Goal: Information Seeking & Learning: Learn about a topic

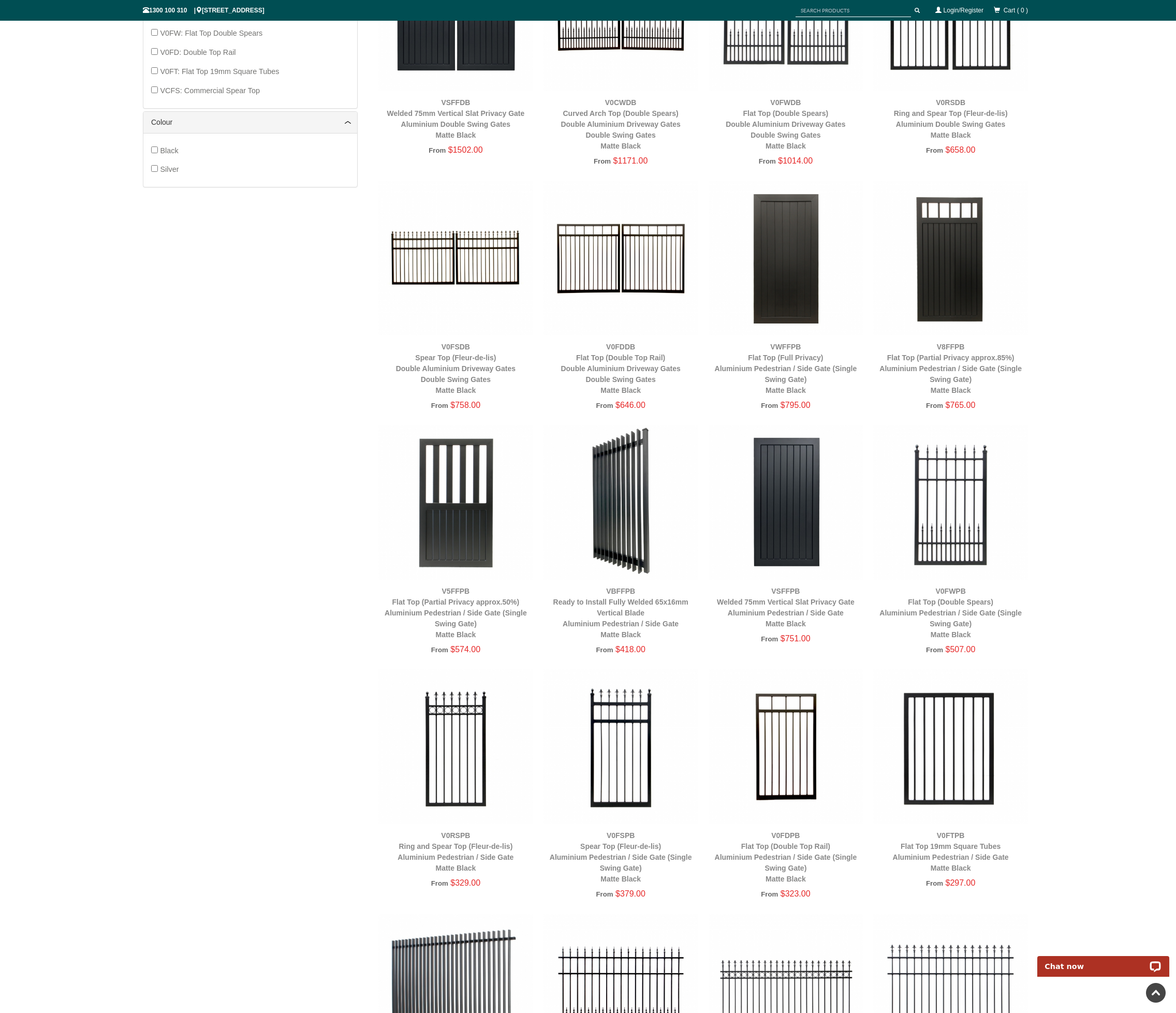
scroll to position [1023, 0]
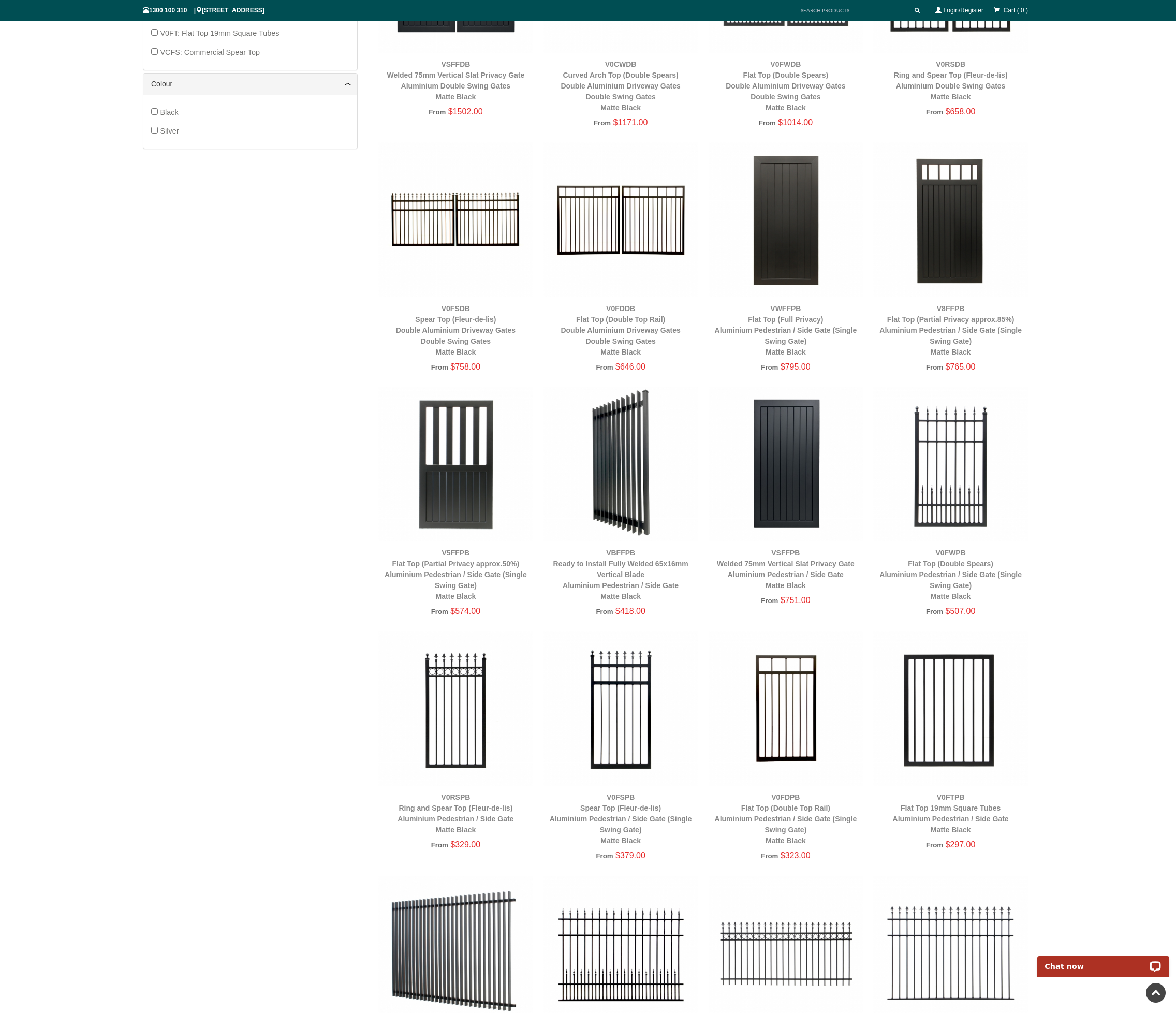
click at [621, 496] on img at bounding box center [621, 464] width 155 height 155
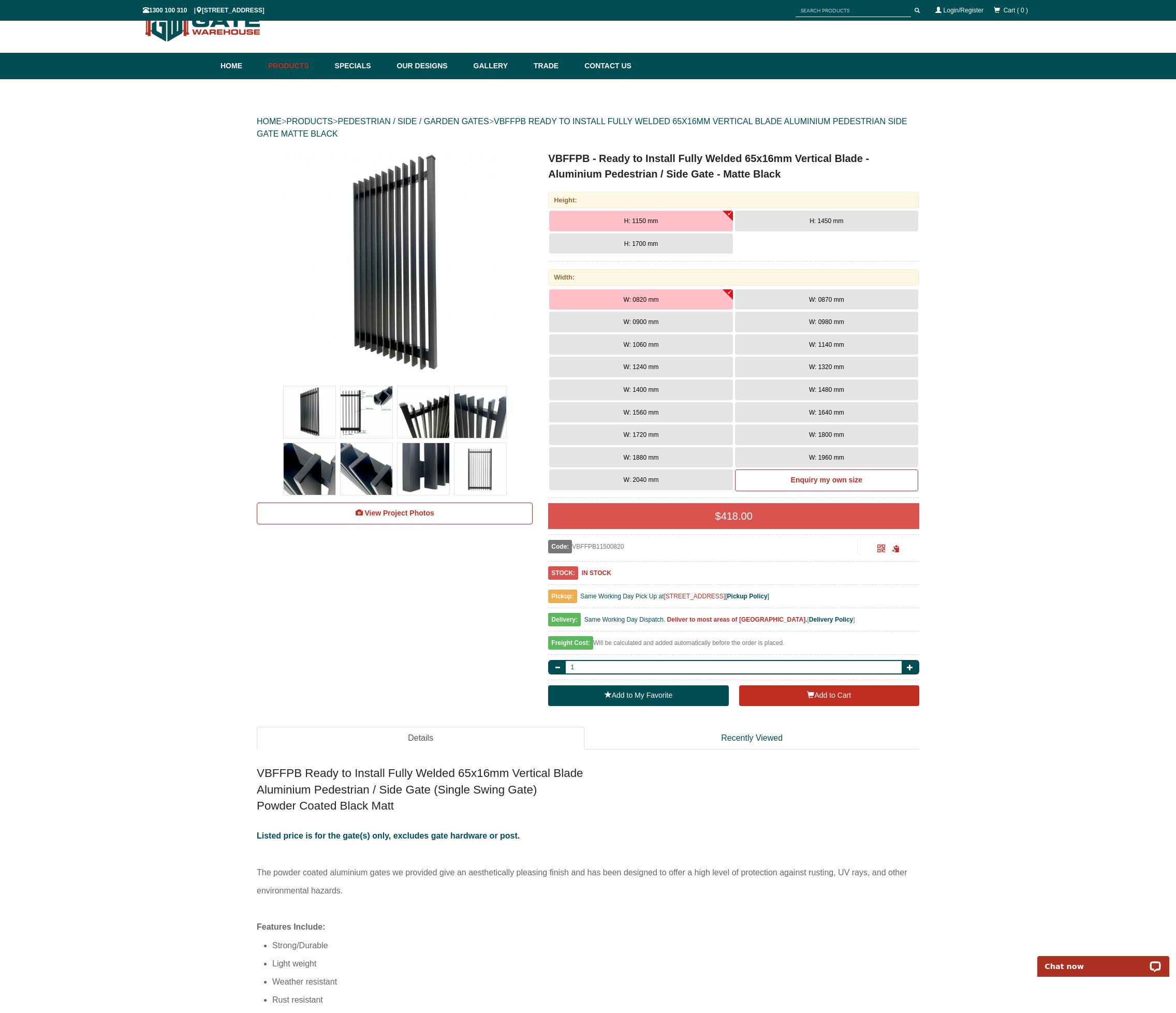
click at [311, 397] on img at bounding box center [309, 412] width 52 height 52
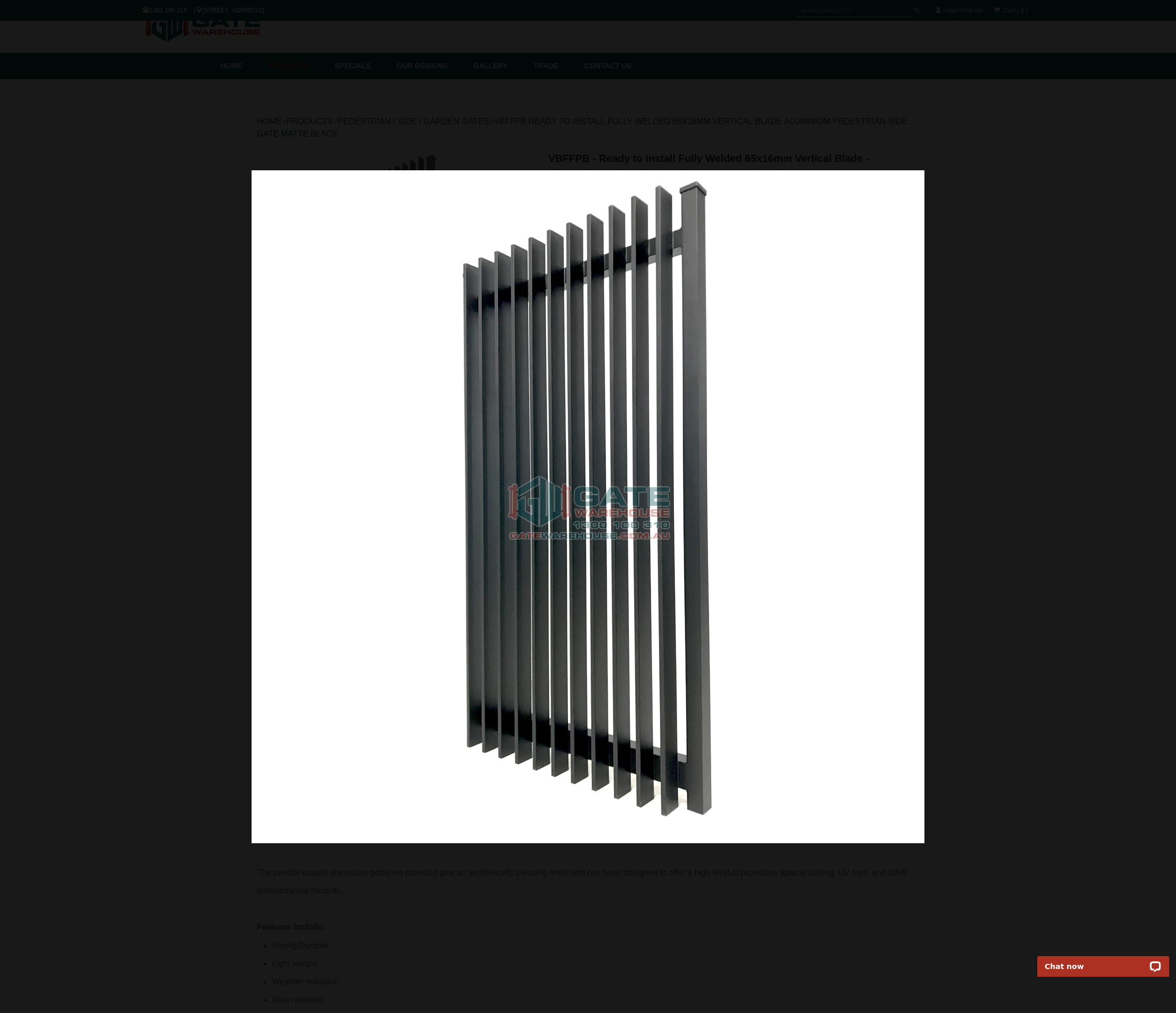
click at [1005, 286] on div at bounding box center [588, 506] width 1176 height 1013
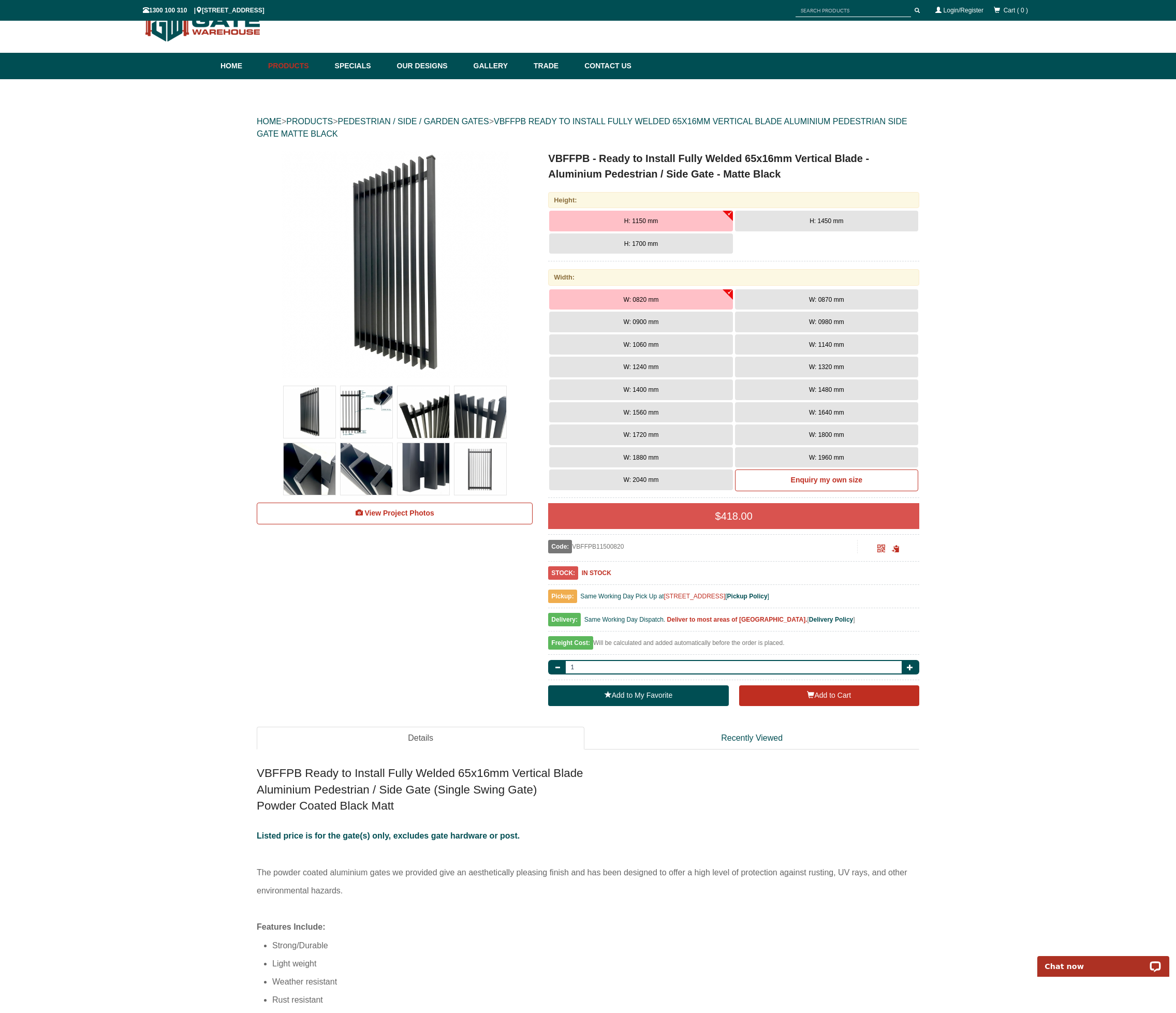
click at [363, 412] on img at bounding box center [366, 412] width 52 height 52
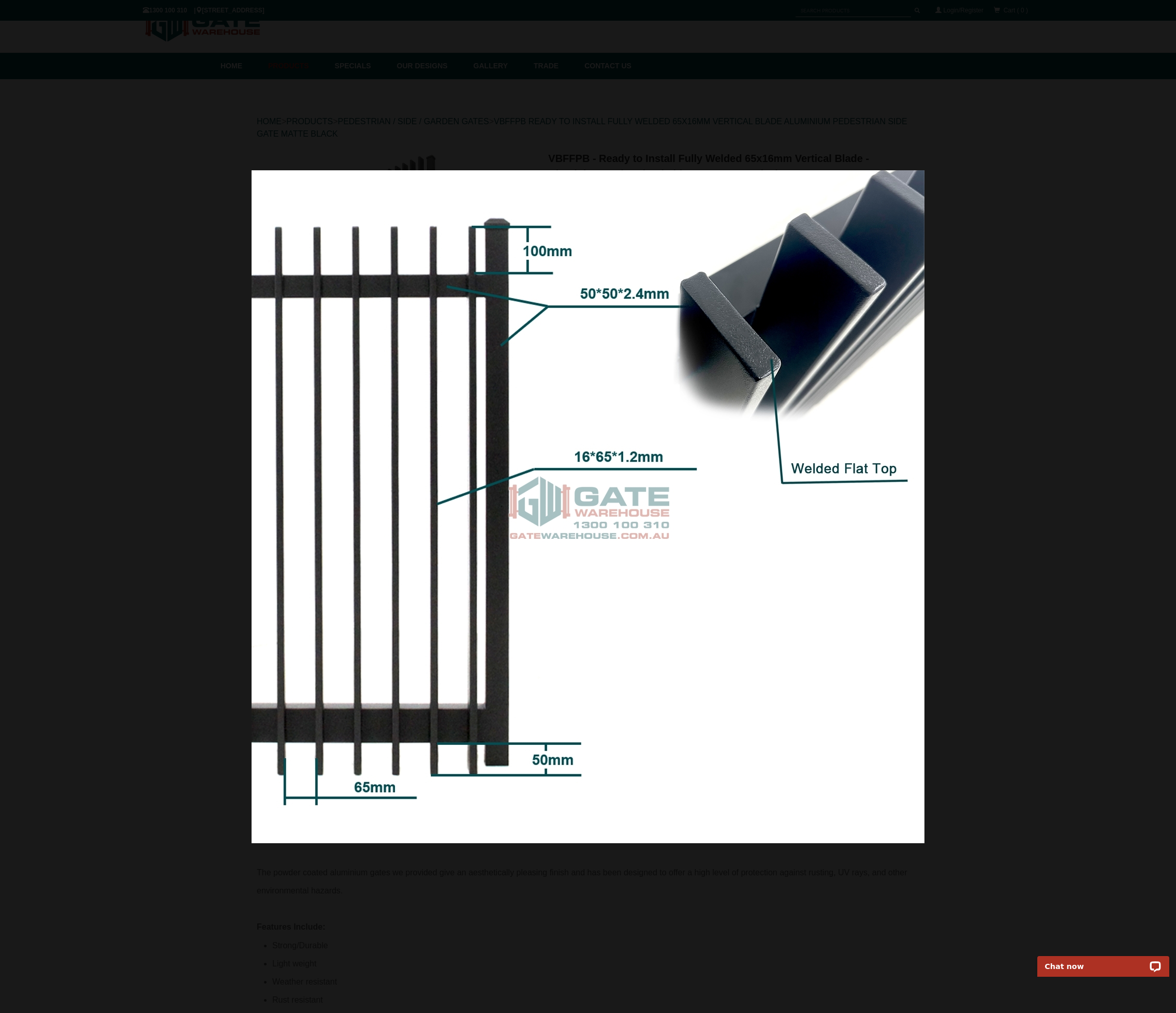
click at [185, 392] on div at bounding box center [588, 506] width 1176 height 1013
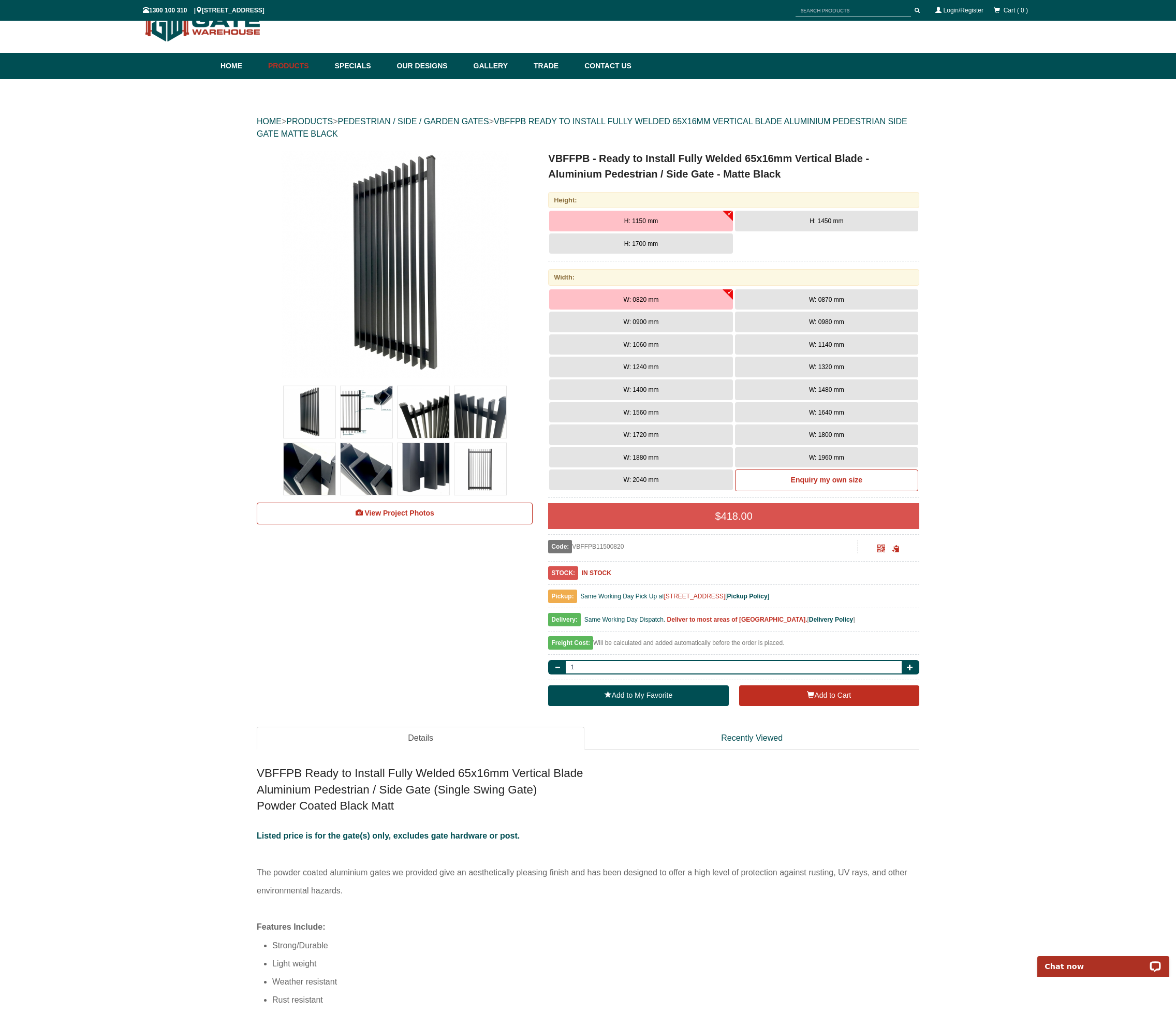
click at [433, 406] on img at bounding box center [423, 412] width 52 height 52
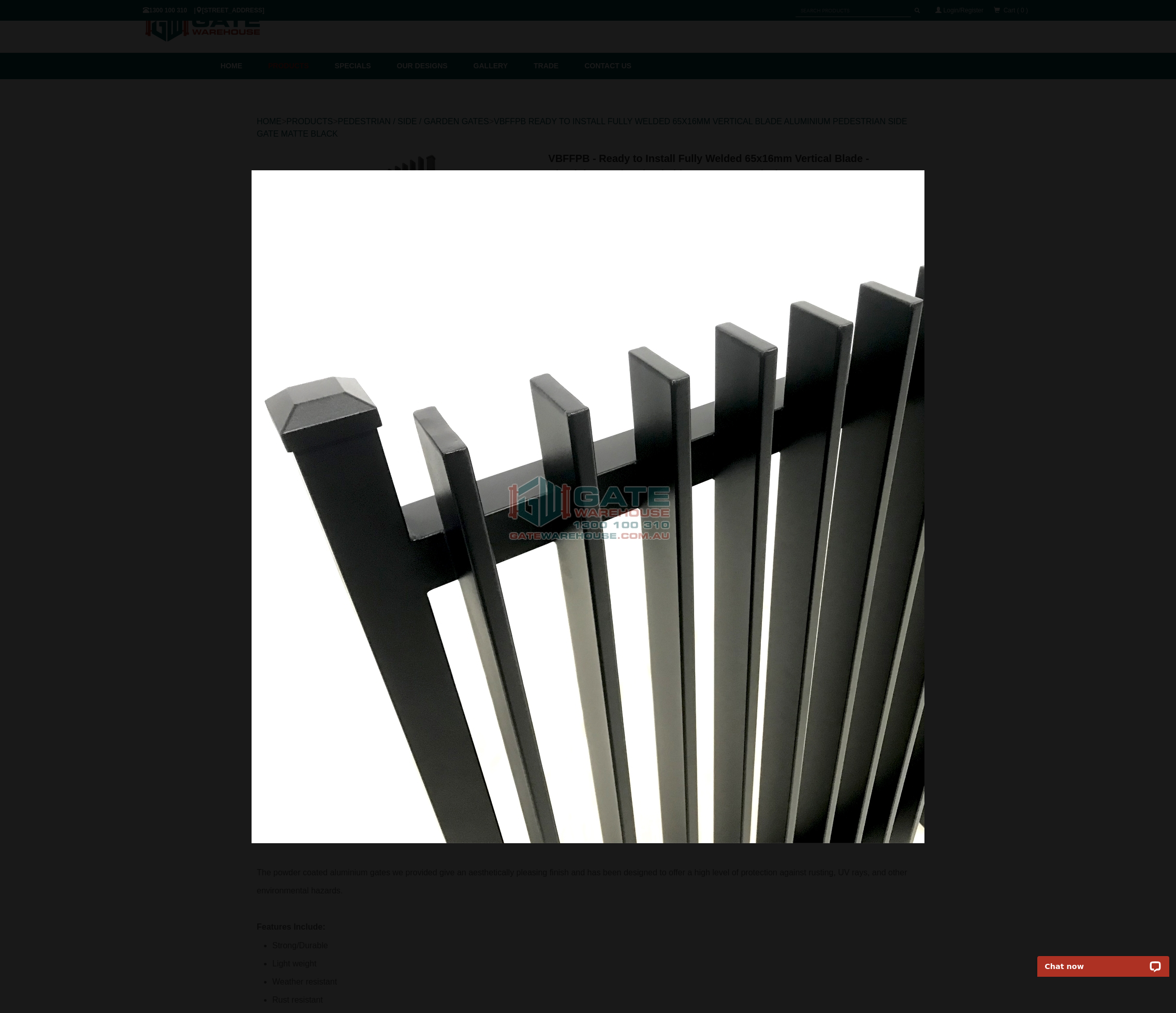
click at [138, 388] on div at bounding box center [588, 506] width 1176 height 1013
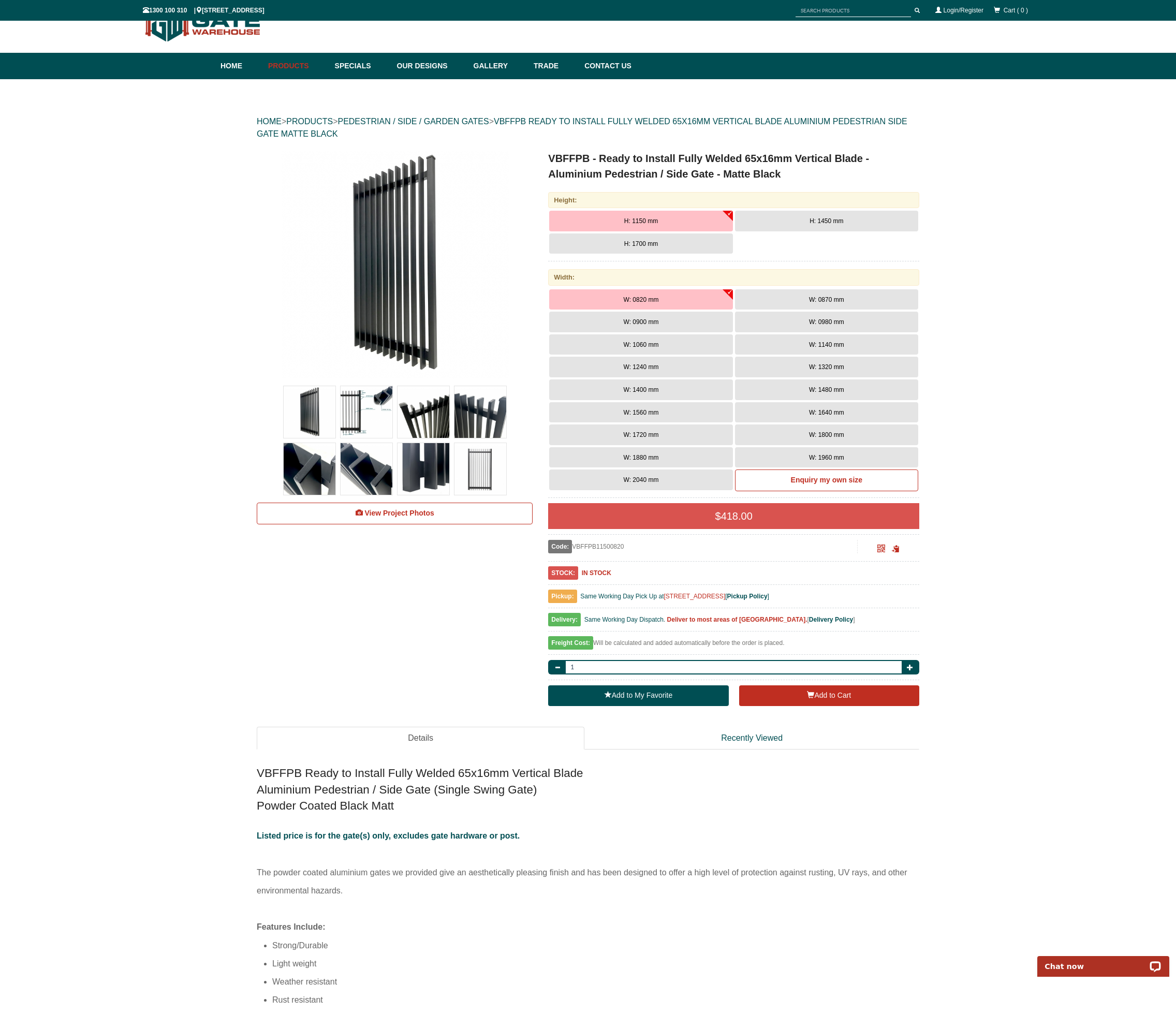
click at [489, 456] on img at bounding box center [480, 469] width 52 height 52
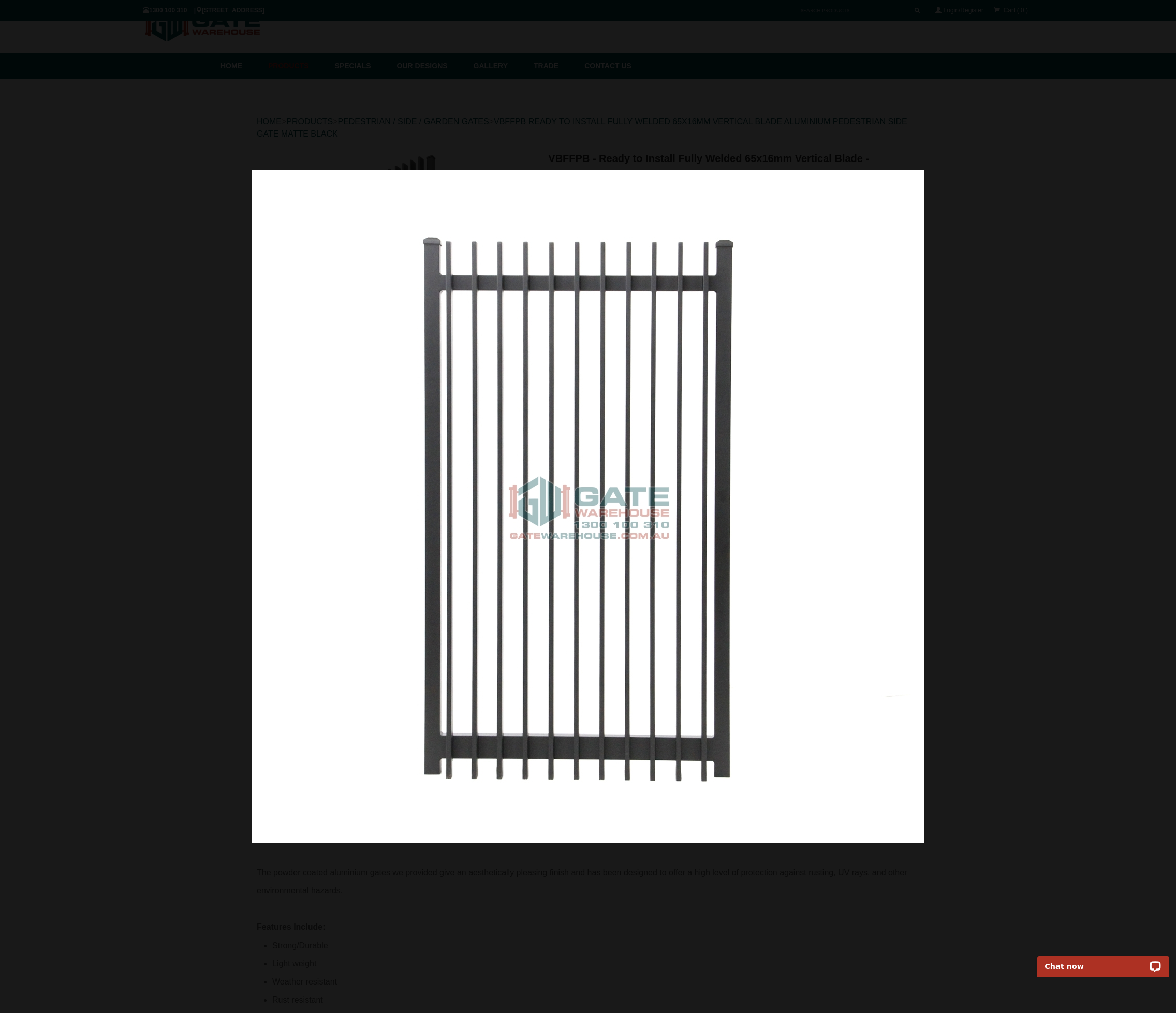
click at [205, 404] on div at bounding box center [588, 506] width 1176 height 1013
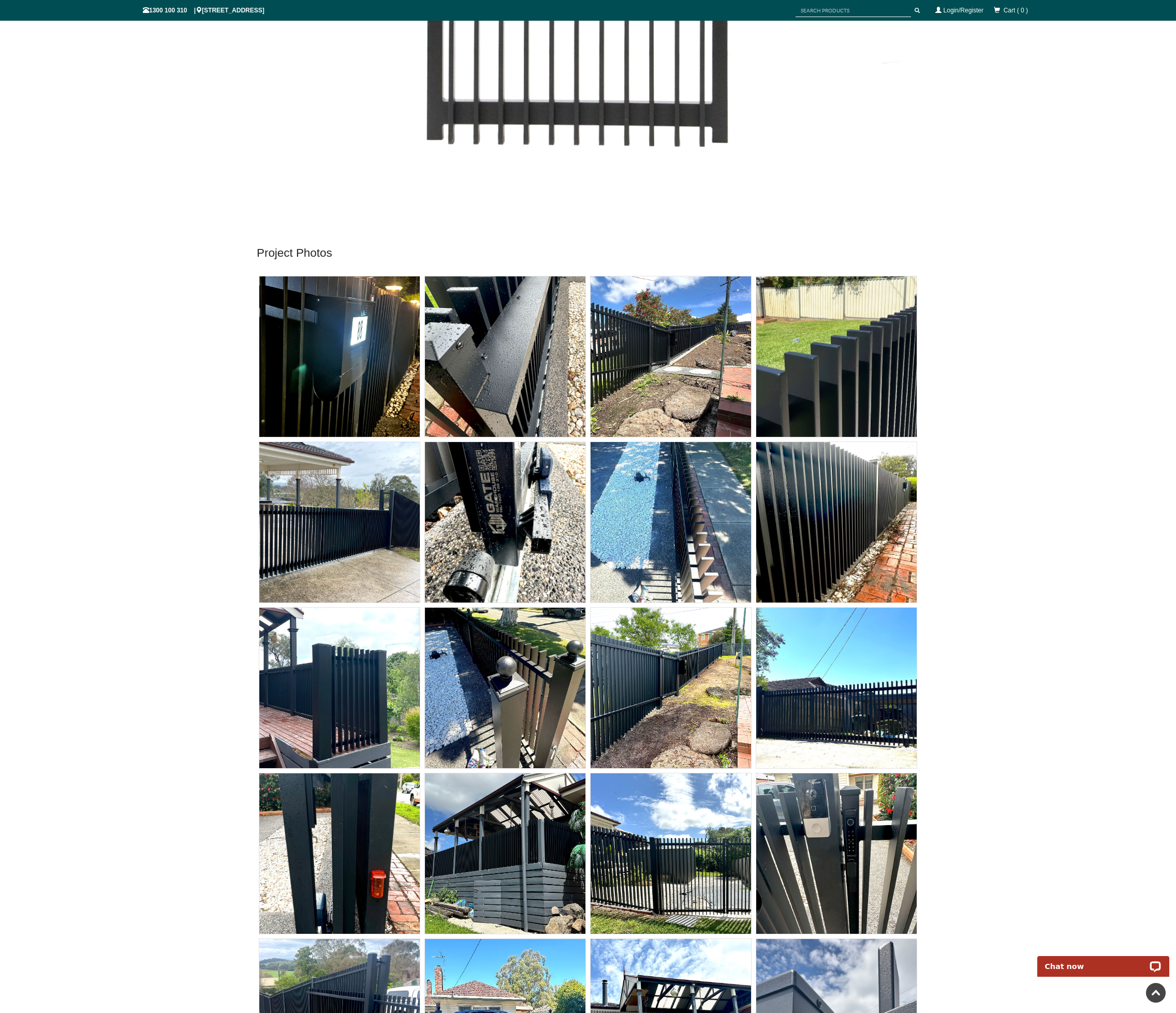
scroll to position [5700, 0]
click at [341, 314] on img at bounding box center [339, 357] width 160 height 160
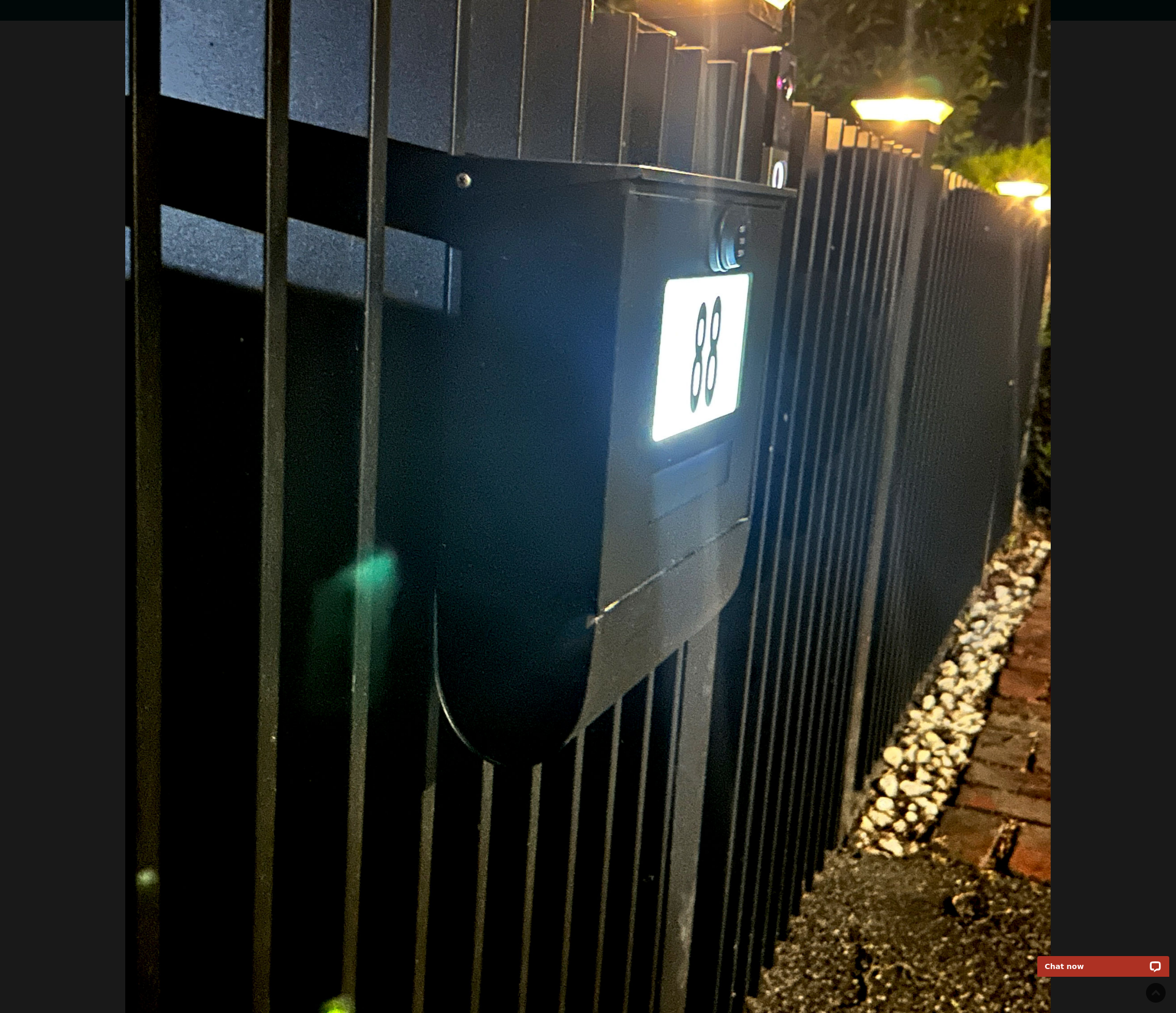
click at [1070, 84] on div at bounding box center [588, 506] width 1176 height 1013
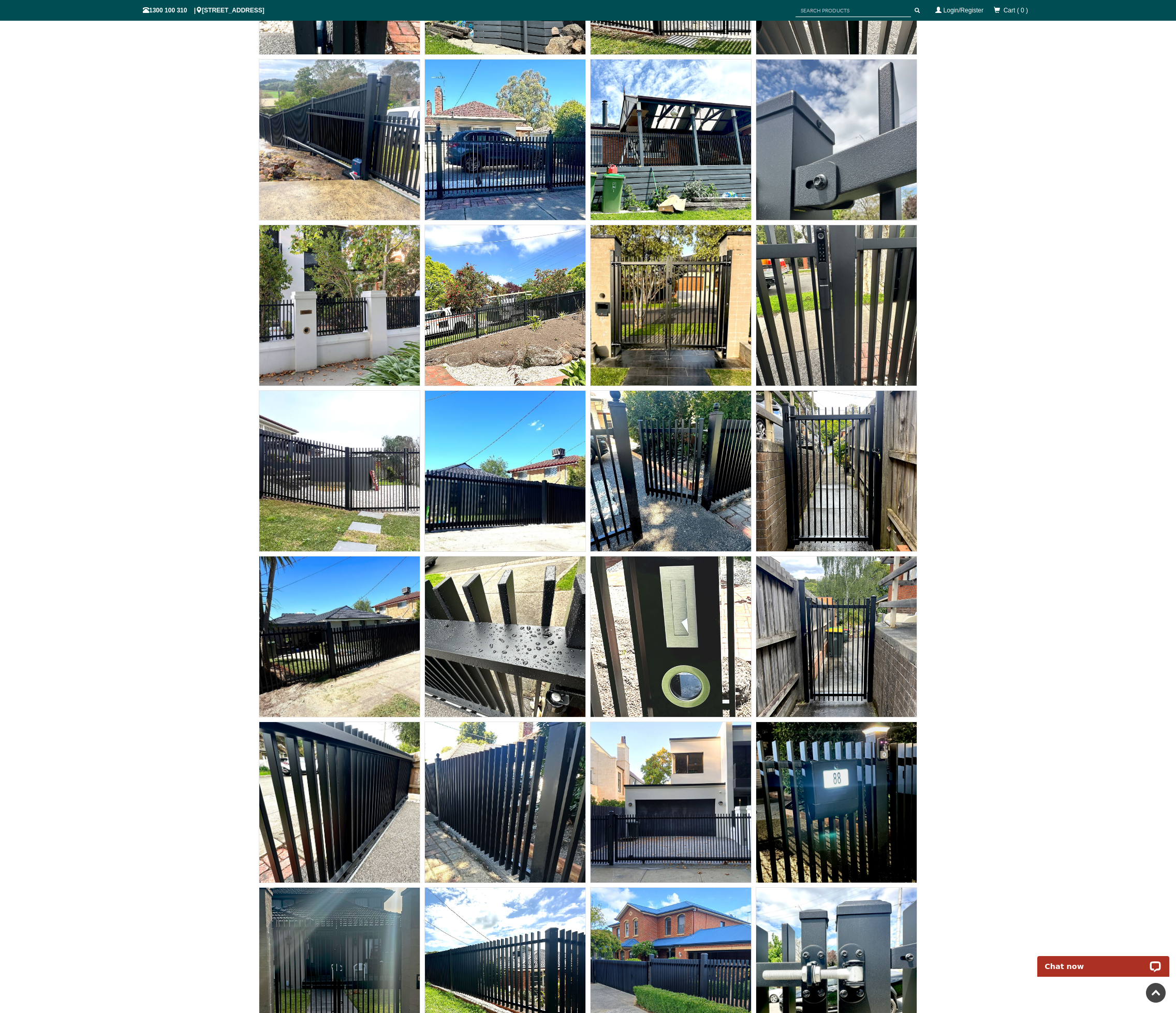
scroll to position [6654, 0]
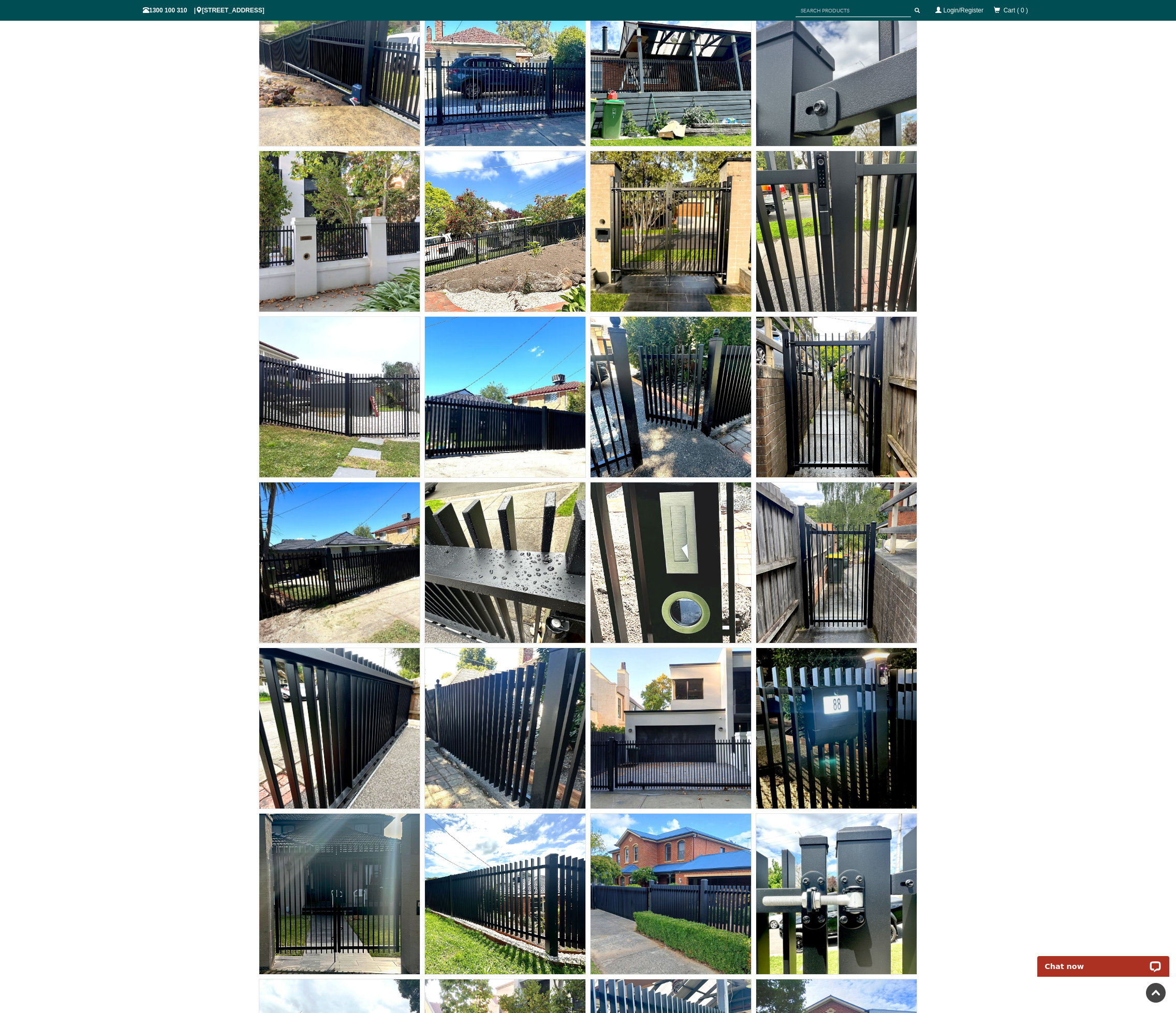
click at [681, 535] on img at bounding box center [671, 563] width 160 height 160
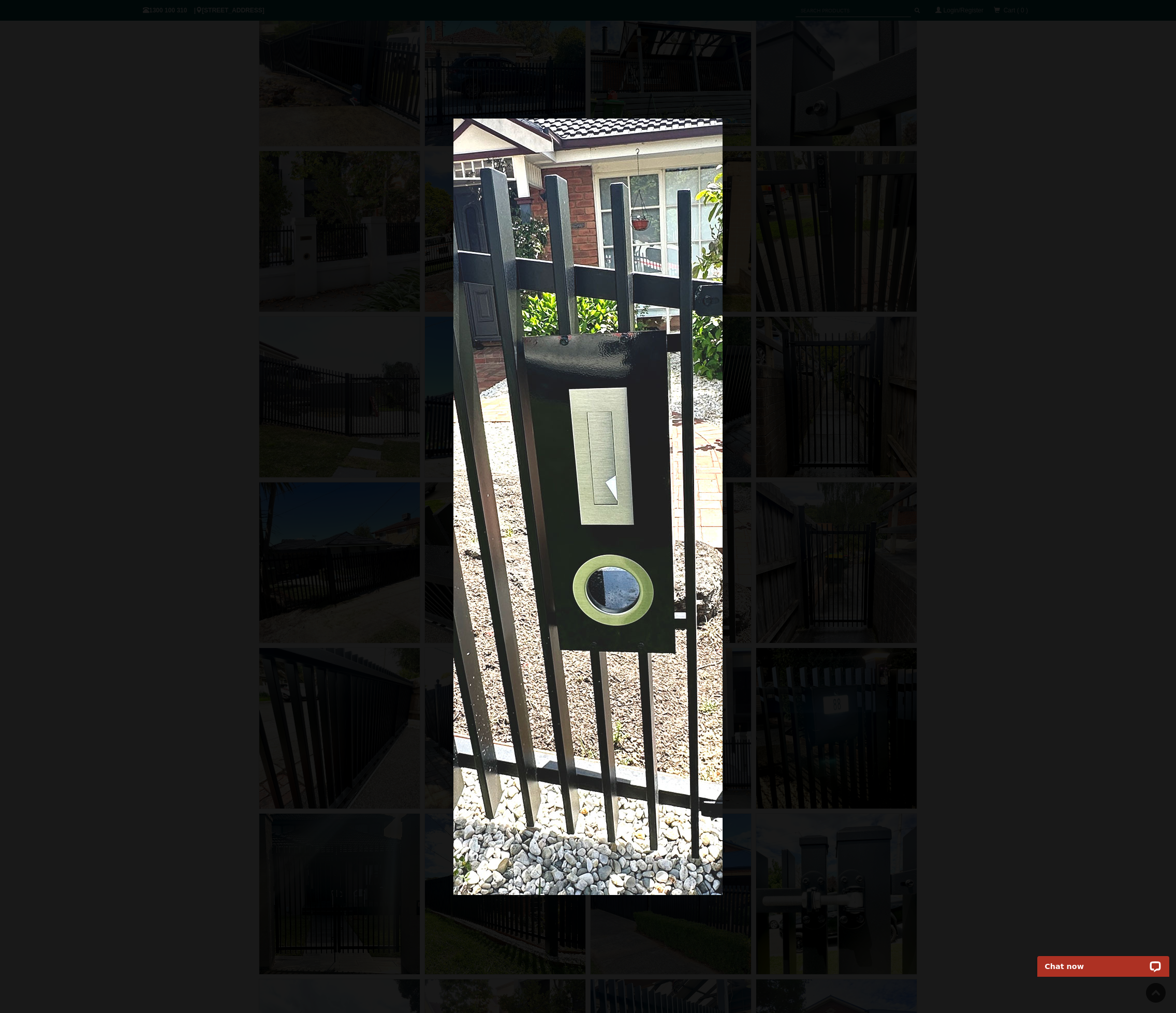
click at [987, 373] on div at bounding box center [588, 506] width 1176 height 1013
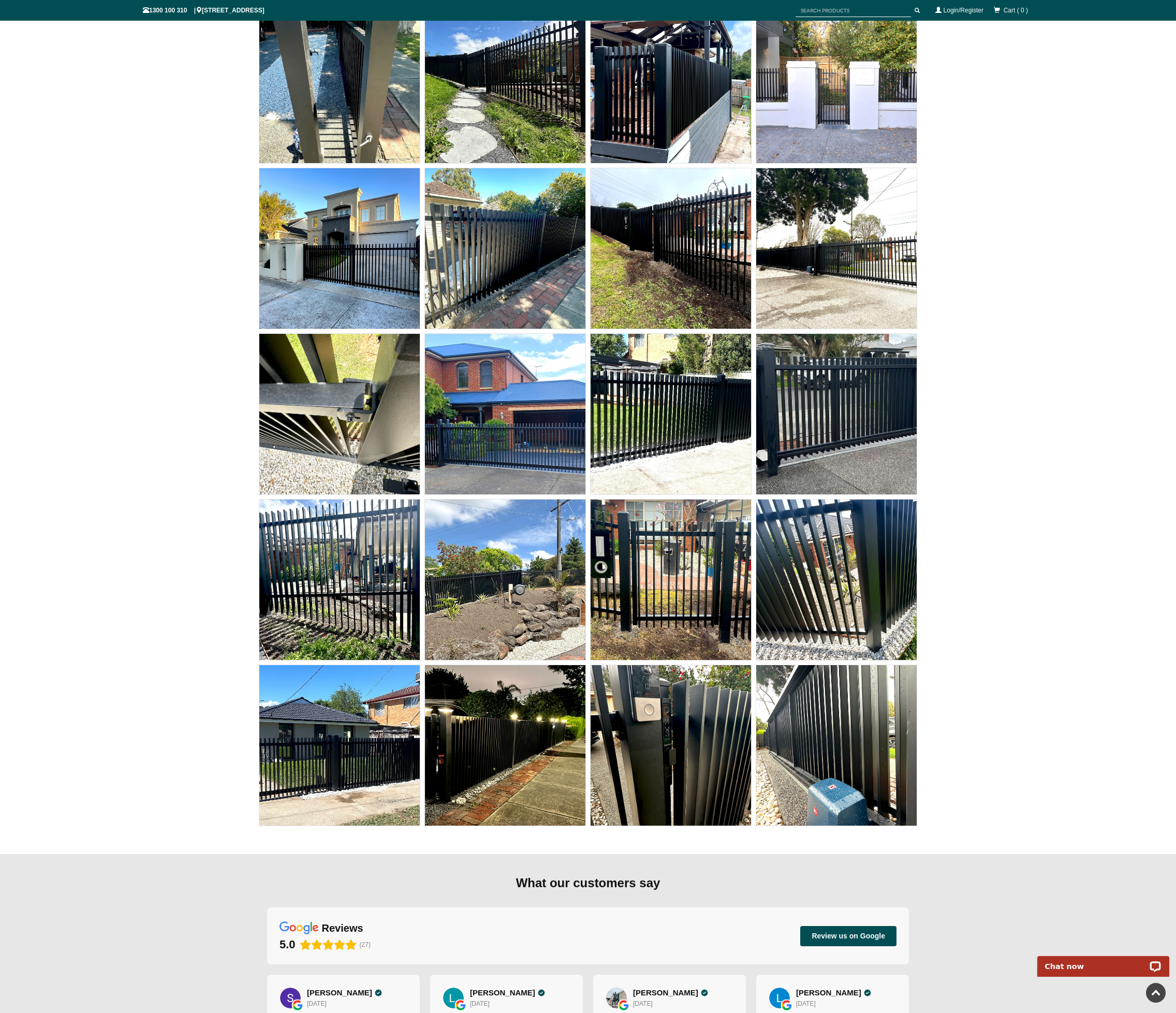
scroll to position [7827, 0]
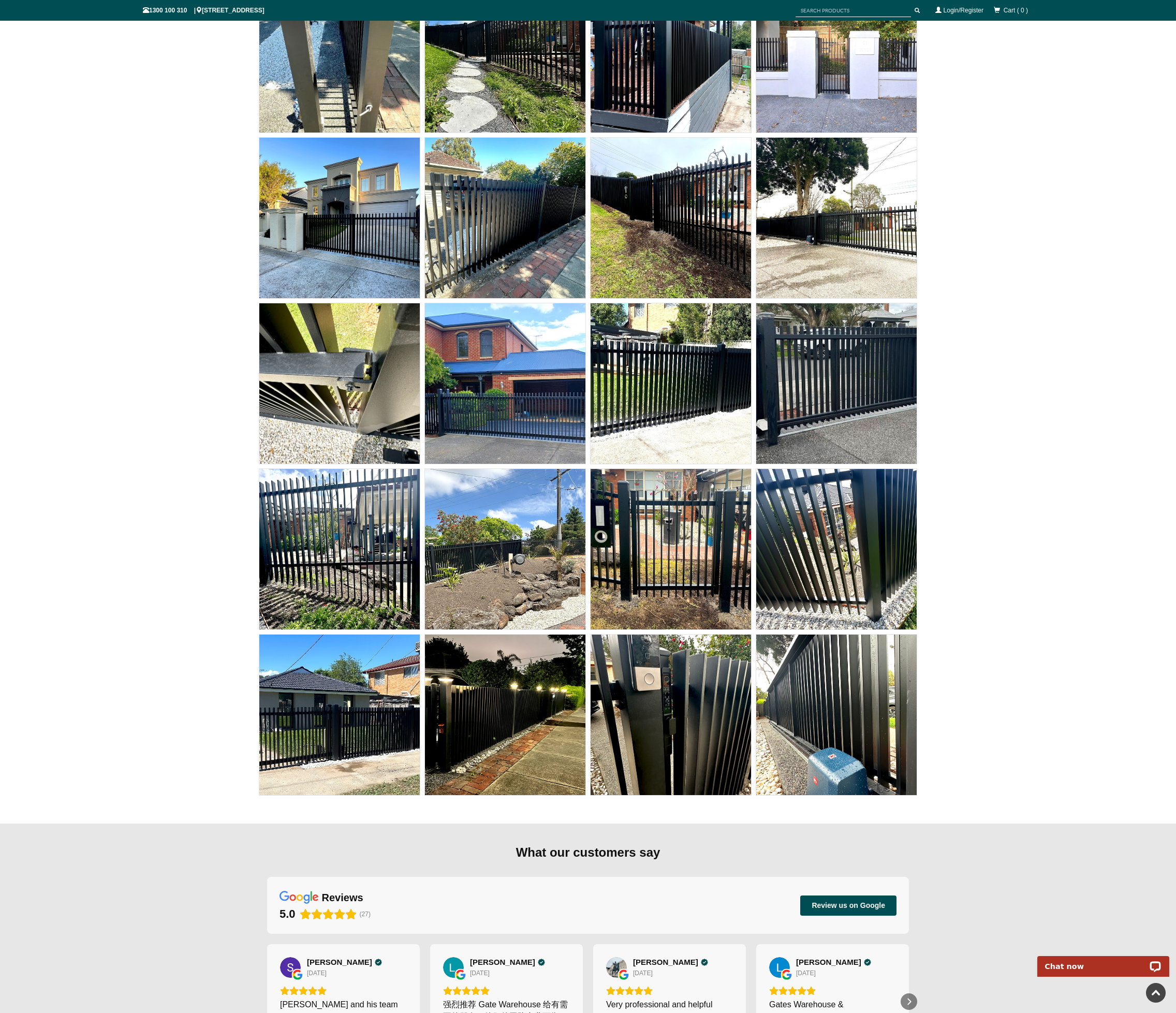
click at [666, 562] on img at bounding box center [671, 549] width 160 height 160
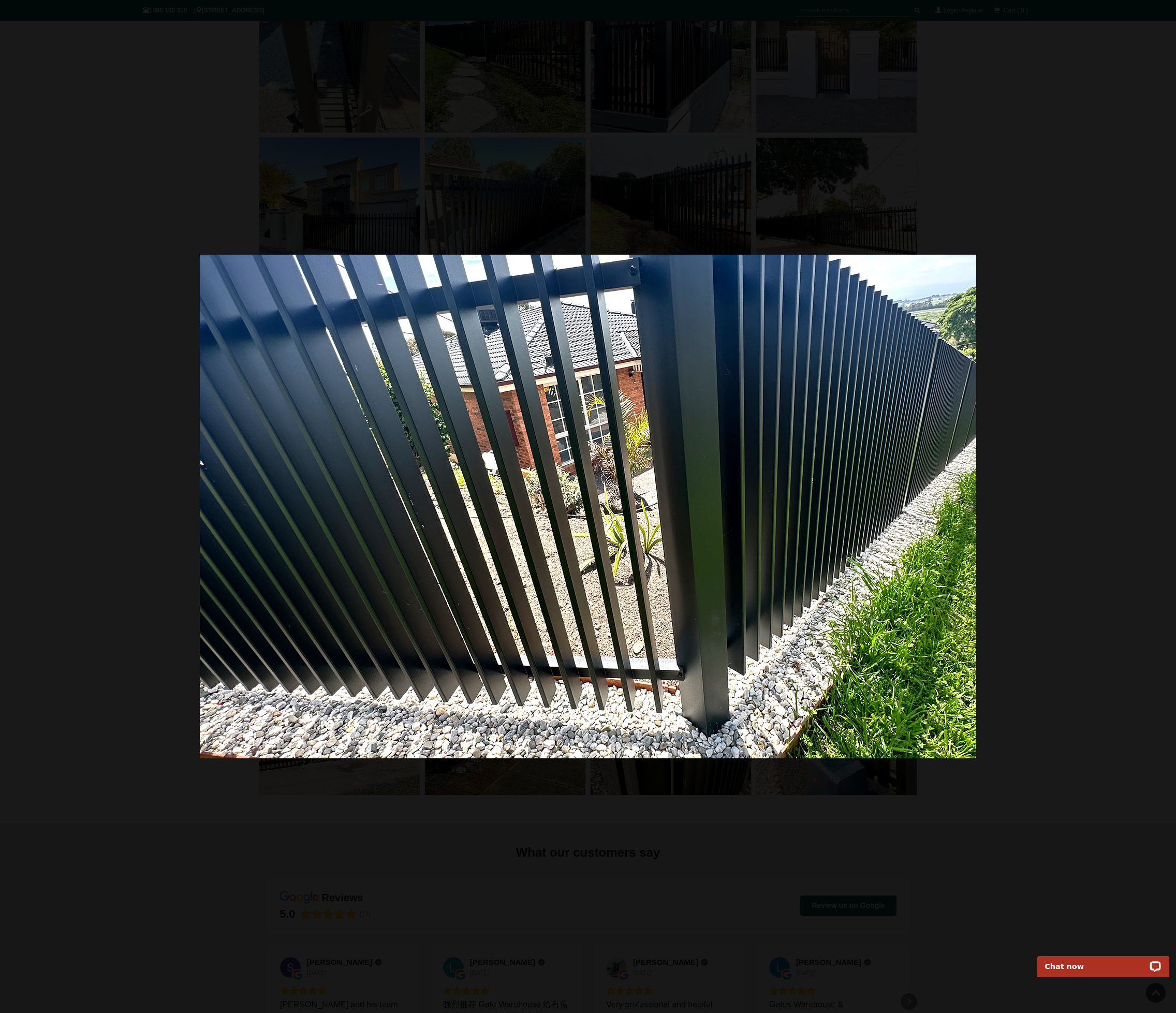
click at [1045, 360] on div at bounding box center [588, 506] width 1176 height 1013
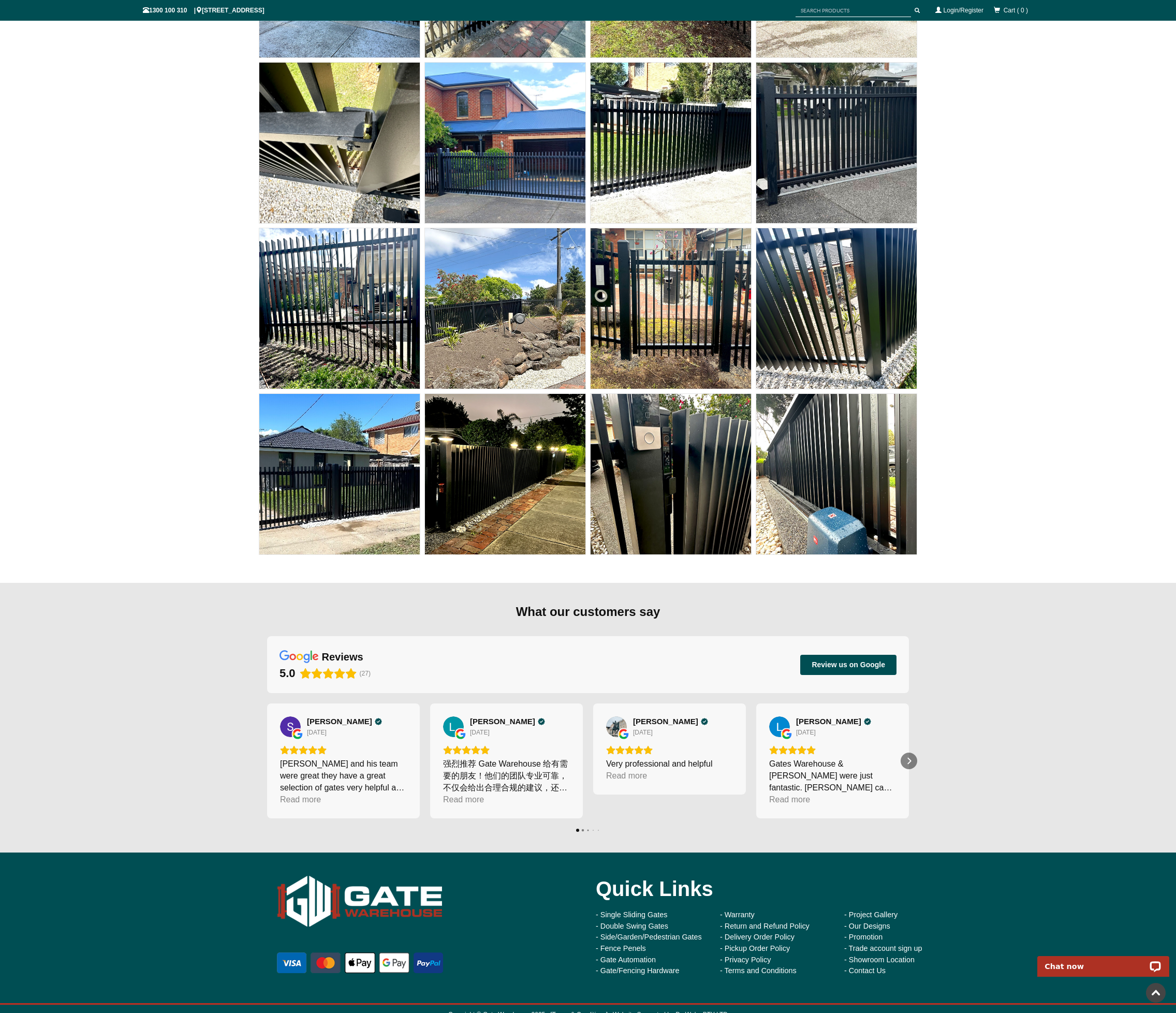
scroll to position [8079, 0]
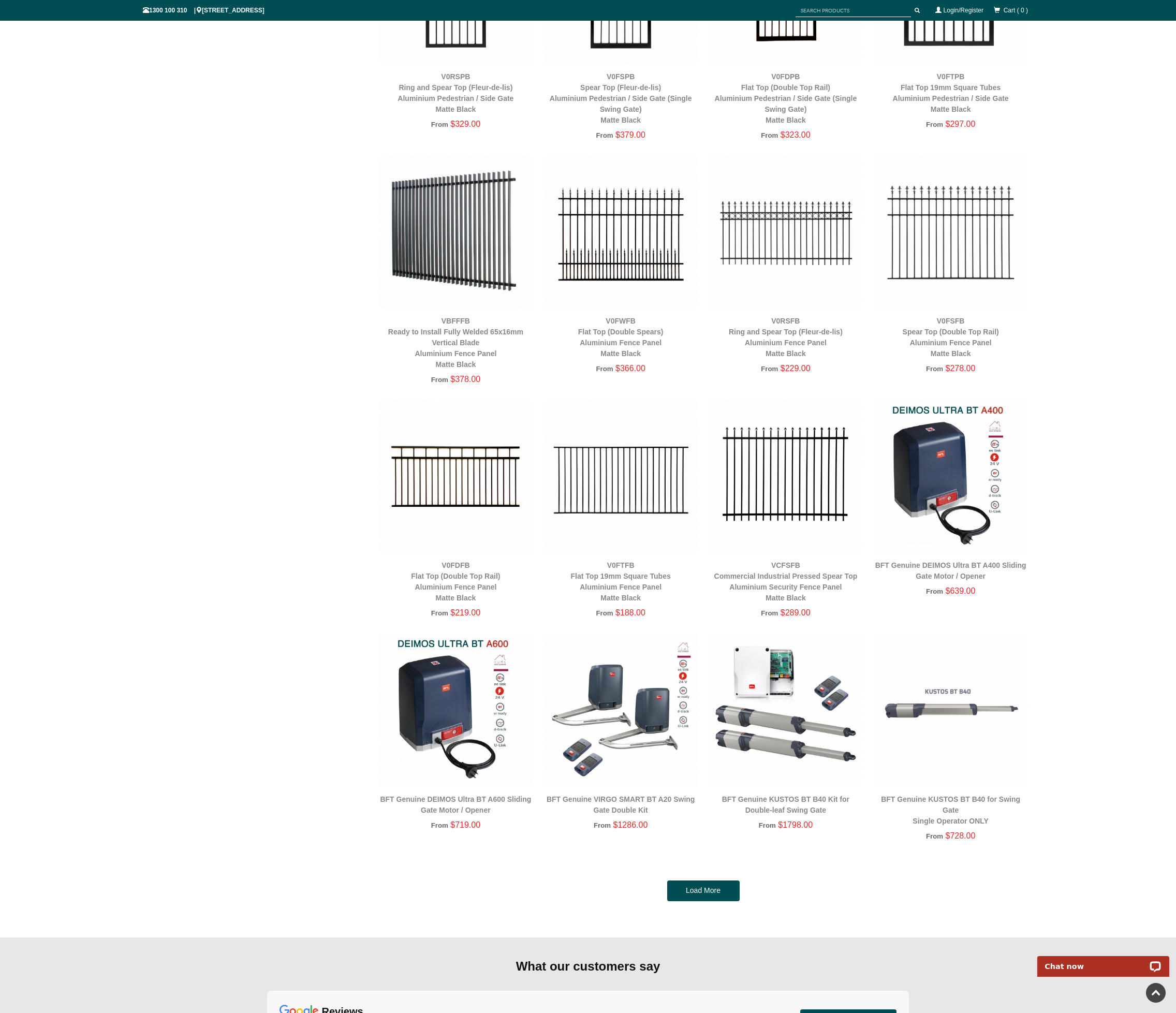
scroll to position [1764, 0]
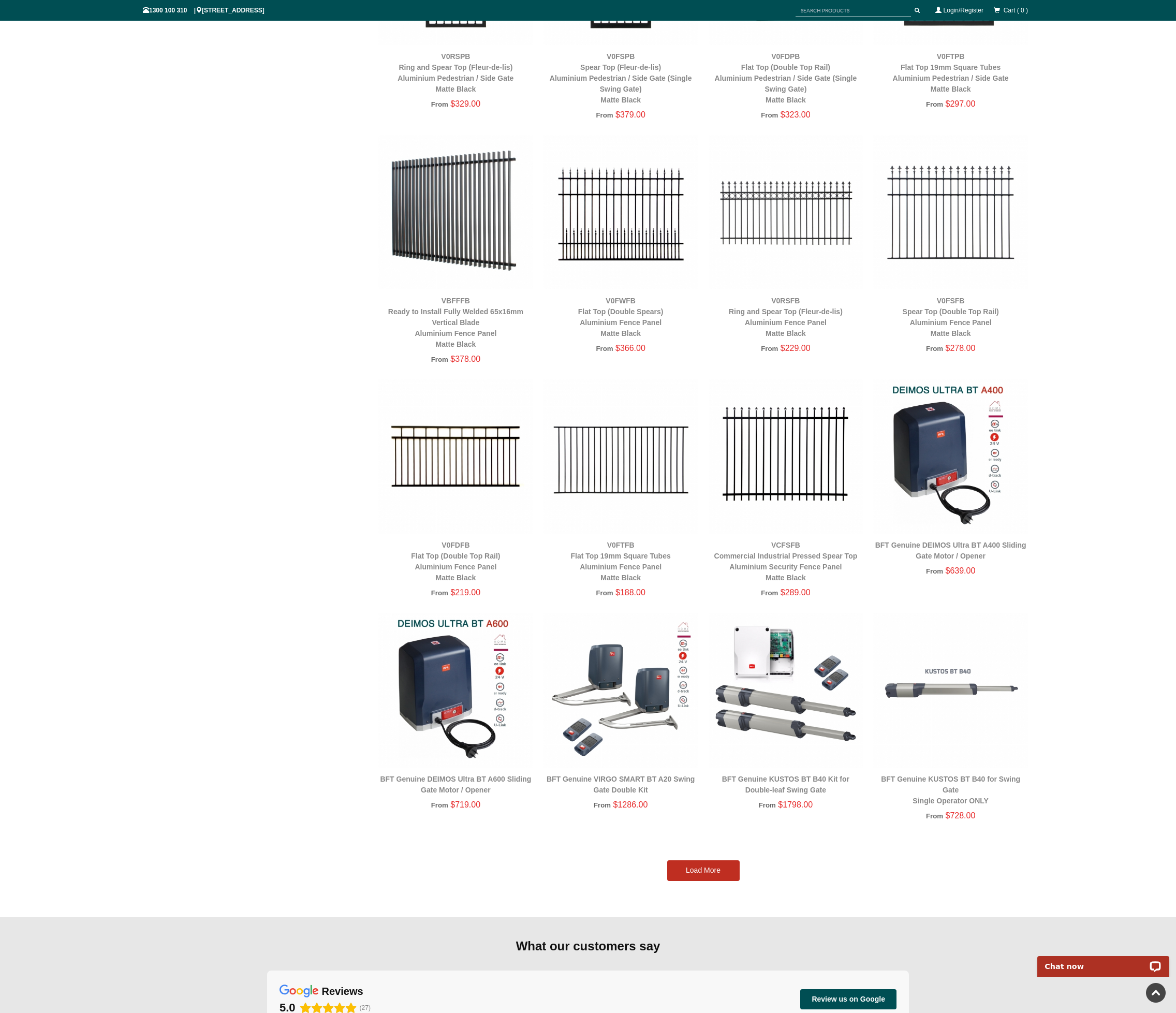
click at [696, 866] on link "Load More" at bounding box center [703, 870] width 72 height 21
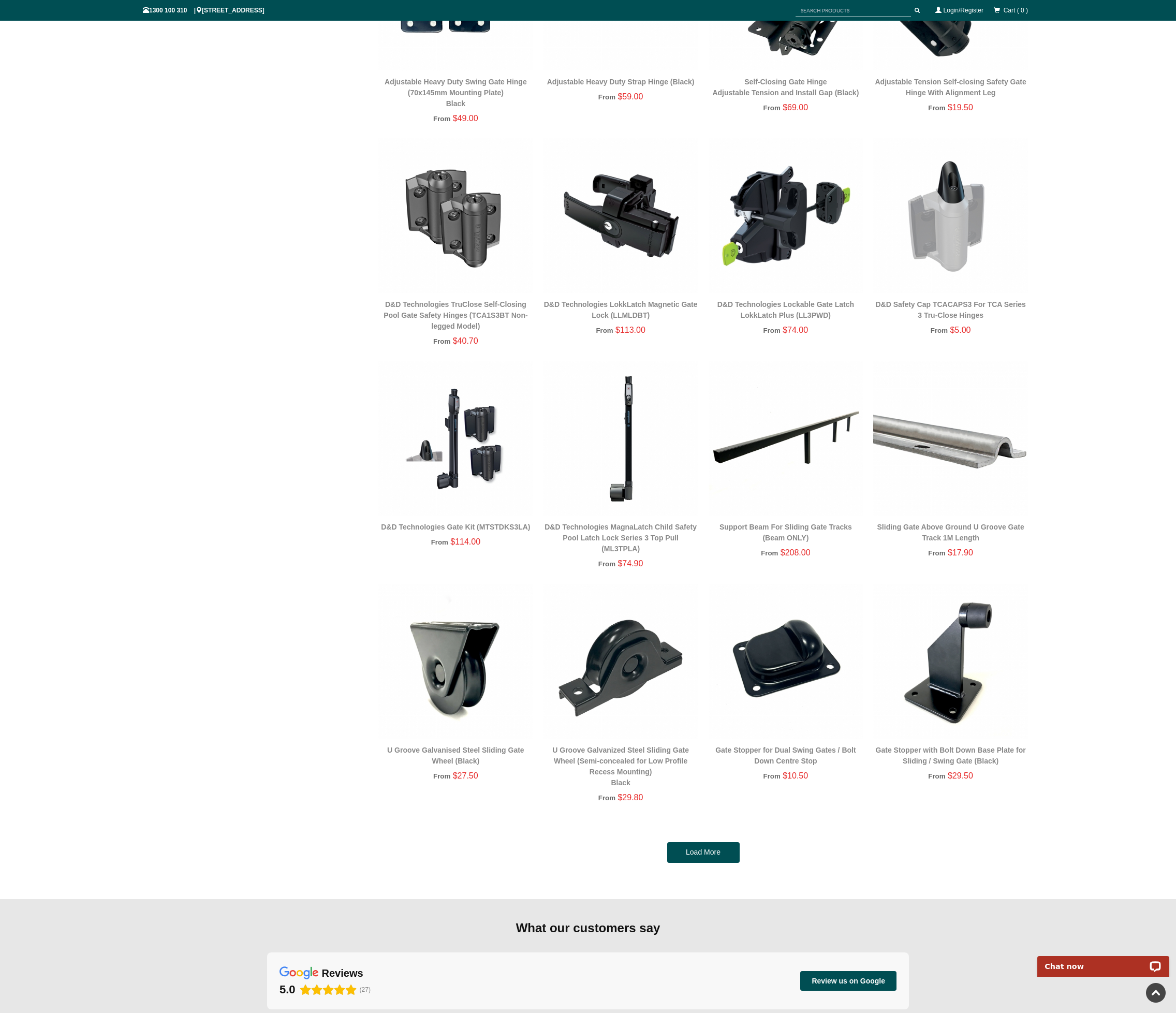
scroll to position [4191, 0]
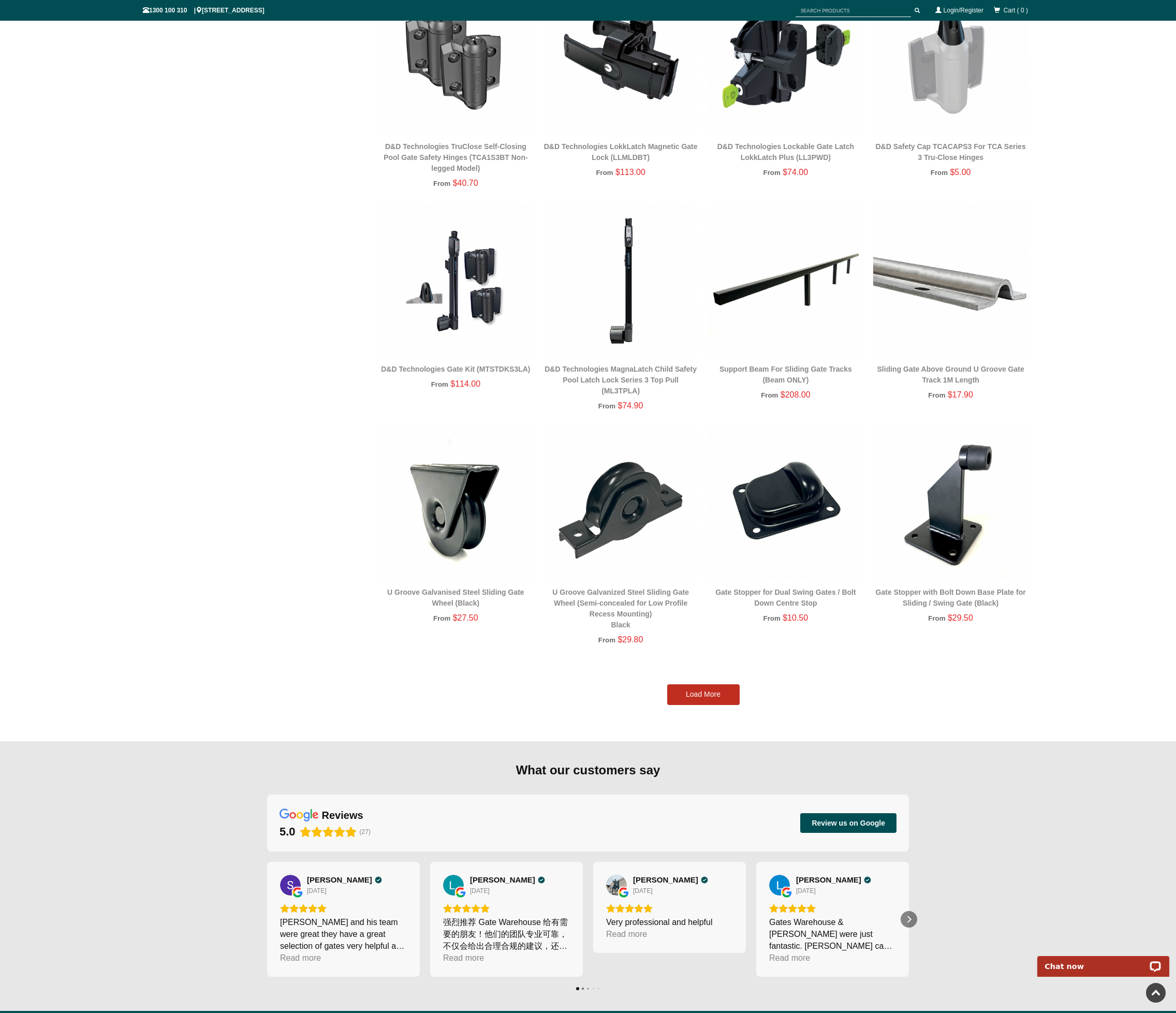
click at [714, 698] on link "Load More" at bounding box center [703, 694] width 72 height 21
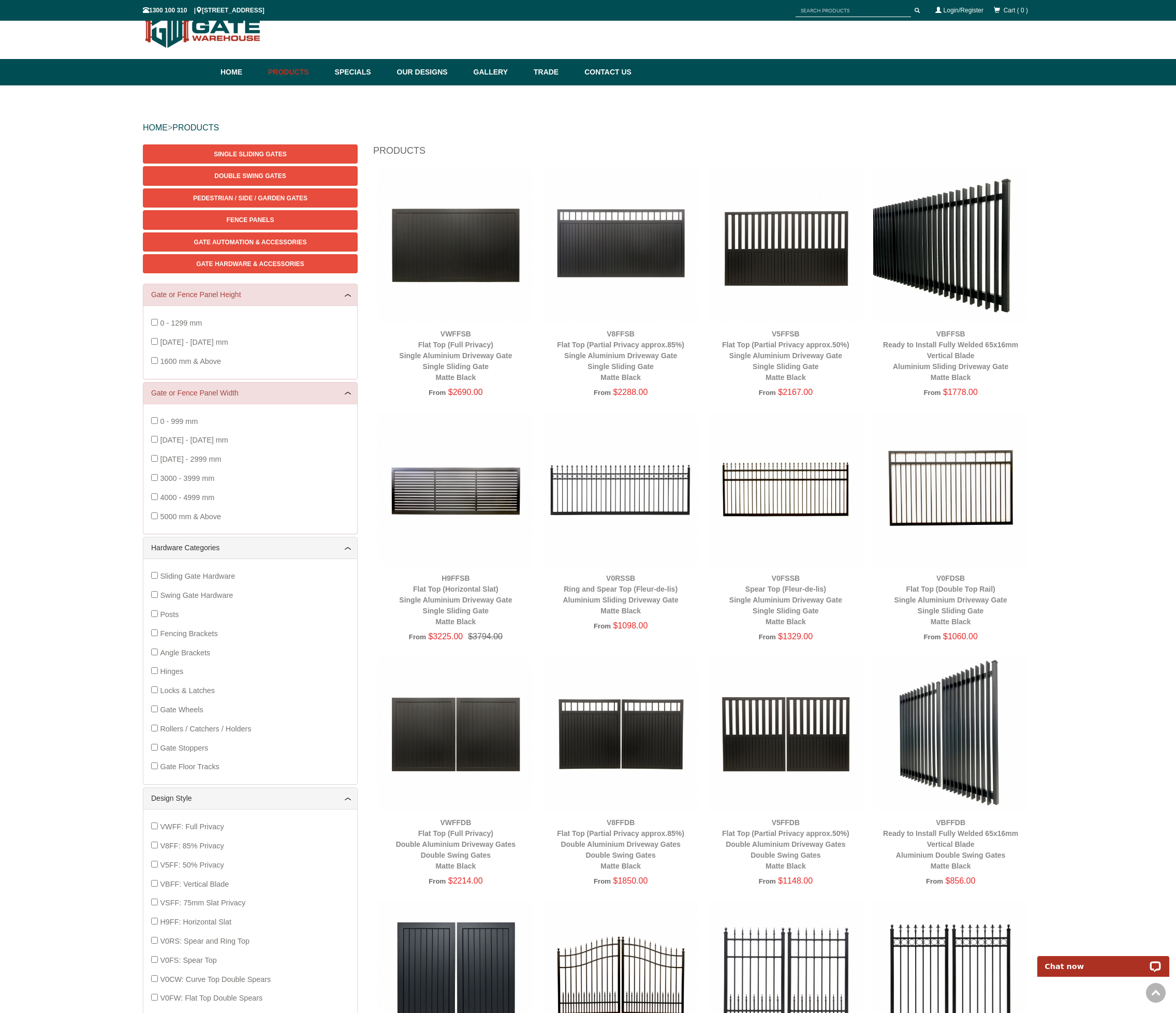
scroll to position [0, 0]
